Goal: Information Seeking & Learning: Check status

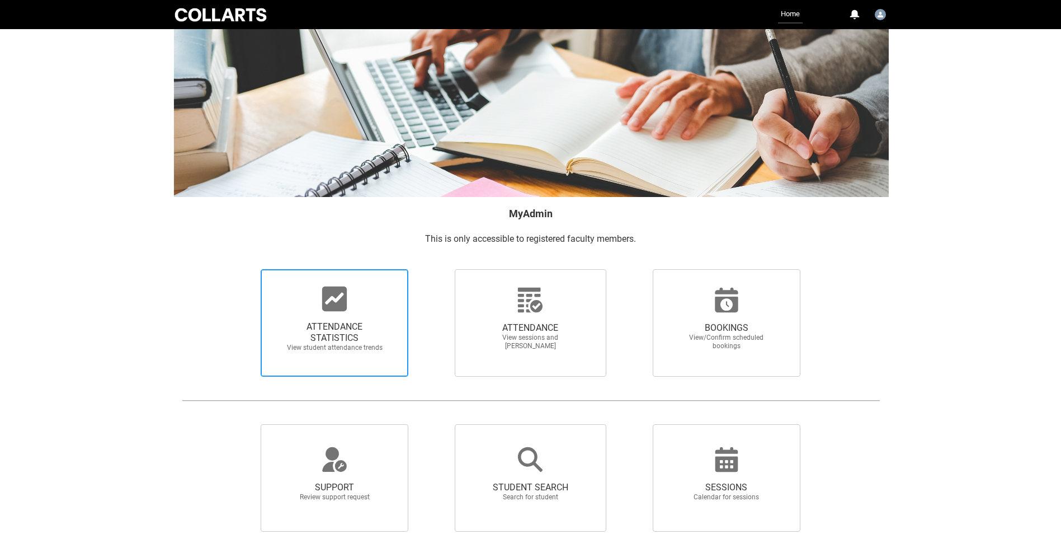
click at [319, 329] on span "ATTENDANCE STATISTICS" at bounding box center [334, 332] width 98 height 22
click at [242, 269] on input "ATTENDANCE STATISTICS View student attendance trends" at bounding box center [242, 268] width 1 height 1
radio input "true"
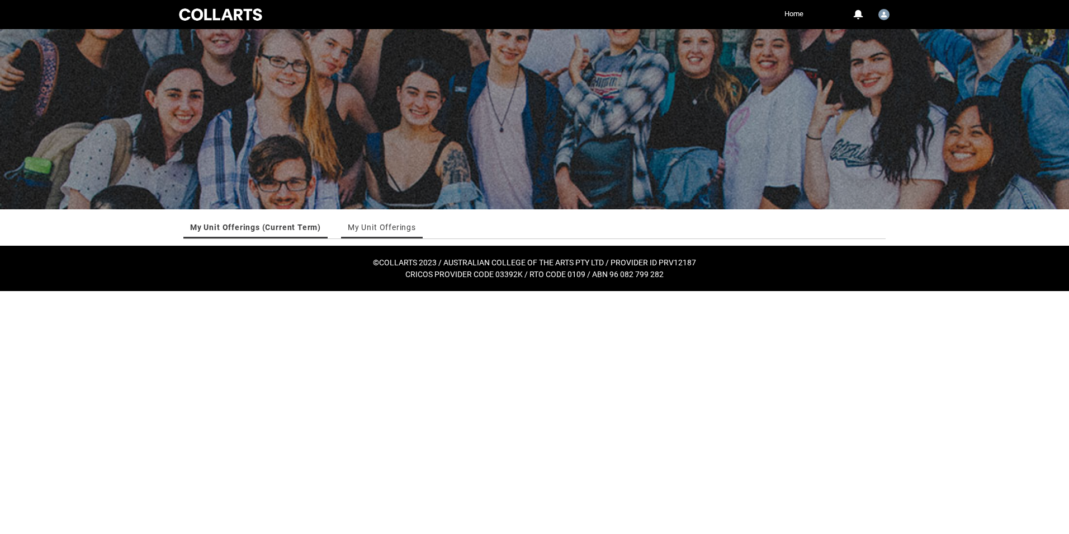
click at [392, 230] on link "My Unit Offerings" at bounding box center [382, 227] width 68 height 22
click at [295, 232] on link "My Unit Offerings (Current Term)" at bounding box center [254, 227] width 128 height 22
click at [350, 232] on link "My Unit Offerings" at bounding box center [382, 227] width 68 height 22
click at [304, 233] on link "My Unit Offerings (Current Term)" at bounding box center [254, 227] width 128 height 22
click at [348, 231] on link "My Unit Offerings" at bounding box center [382, 227] width 68 height 22
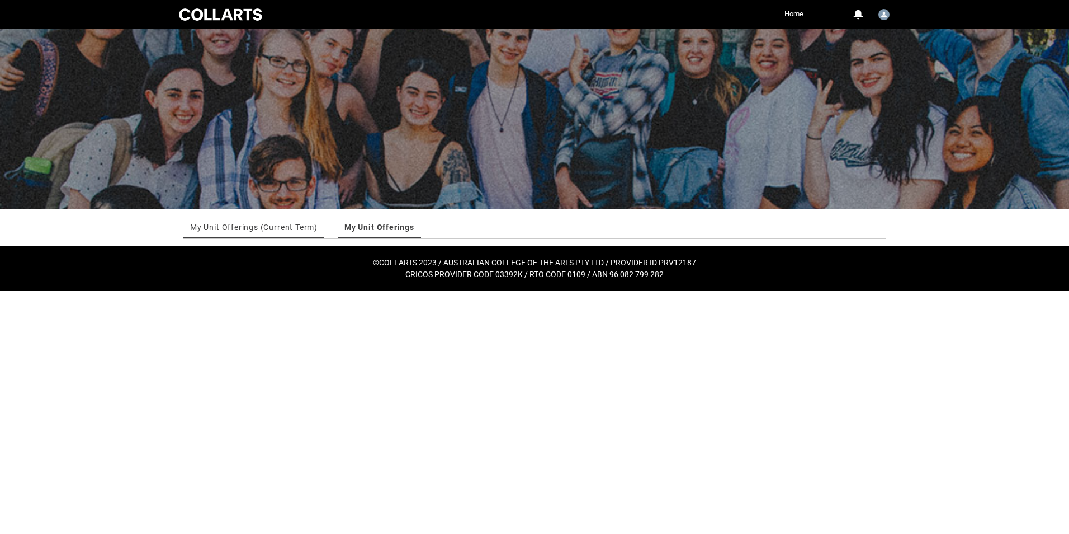
click at [285, 233] on link "My Unit Offerings (Current Term)" at bounding box center [254, 227] width 128 height 22
click at [351, 227] on link "My Unit Offerings" at bounding box center [382, 227] width 68 height 22
click at [284, 230] on link "My Unit Offerings (Current Term)" at bounding box center [254, 227] width 128 height 22
click at [354, 230] on link "My Unit Offerings" at bounding box center [382, 227] width 68 height 22
click at [282, 232] on link "My Unit Offerings (Current Term)" at bounding box center [254, 227] width 128 height 22
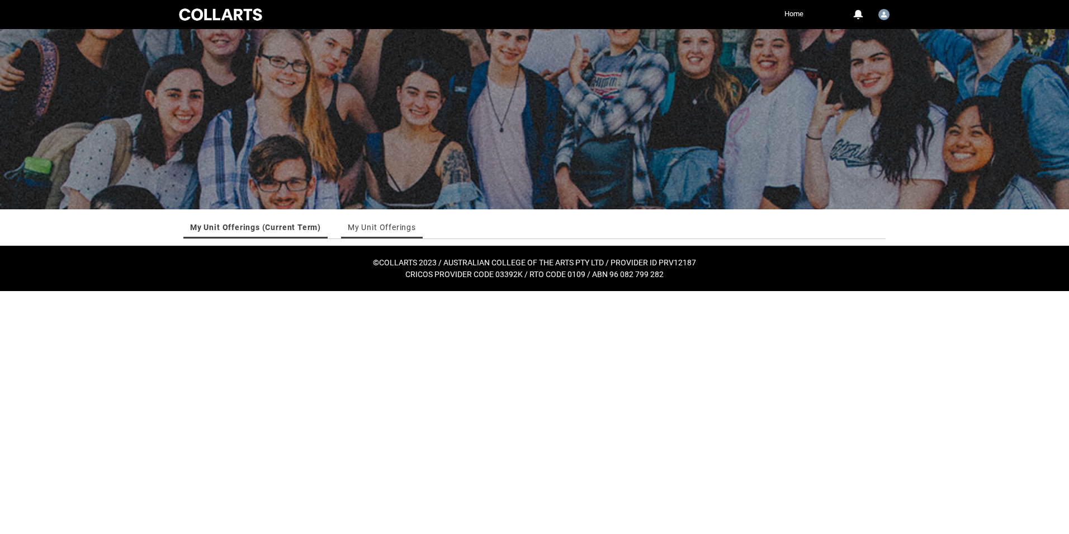
click at [379, 229] on link "My Unit Offerings" at bounding box center [382, 227] width 68 height 22
